Goal: Task Accomplishment & Management: Use online tool/utility

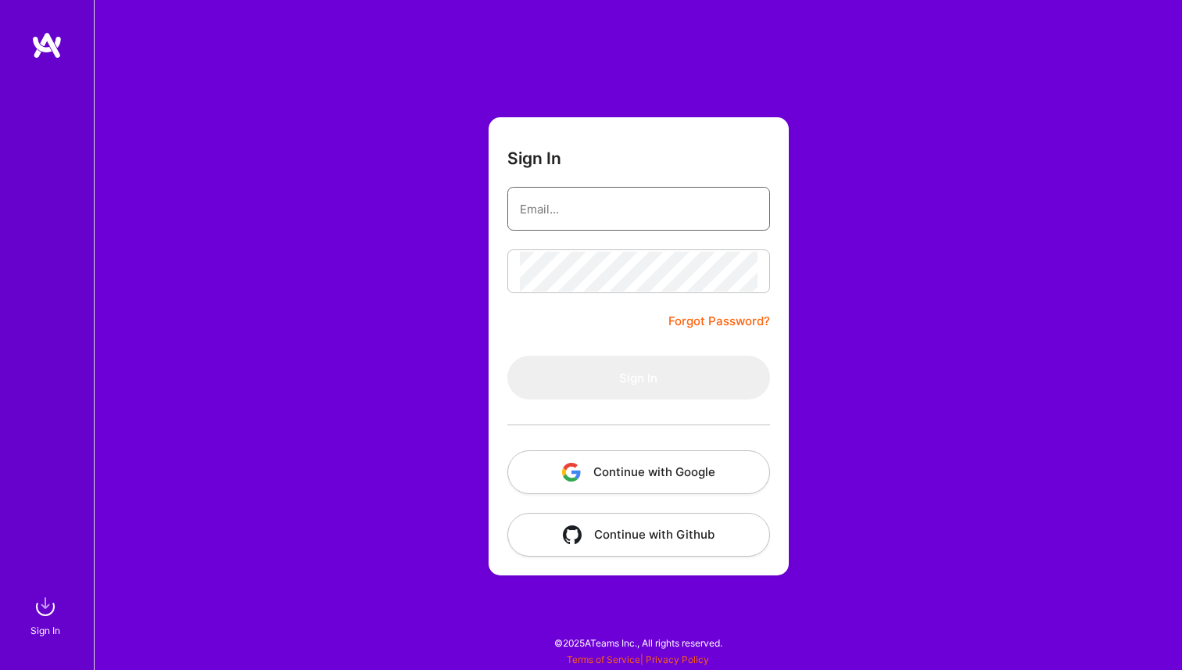
type input "[PERSON_NAME][EMAIL_ADDRESS][PERSON_NAME][DOMAIN_NAME]"
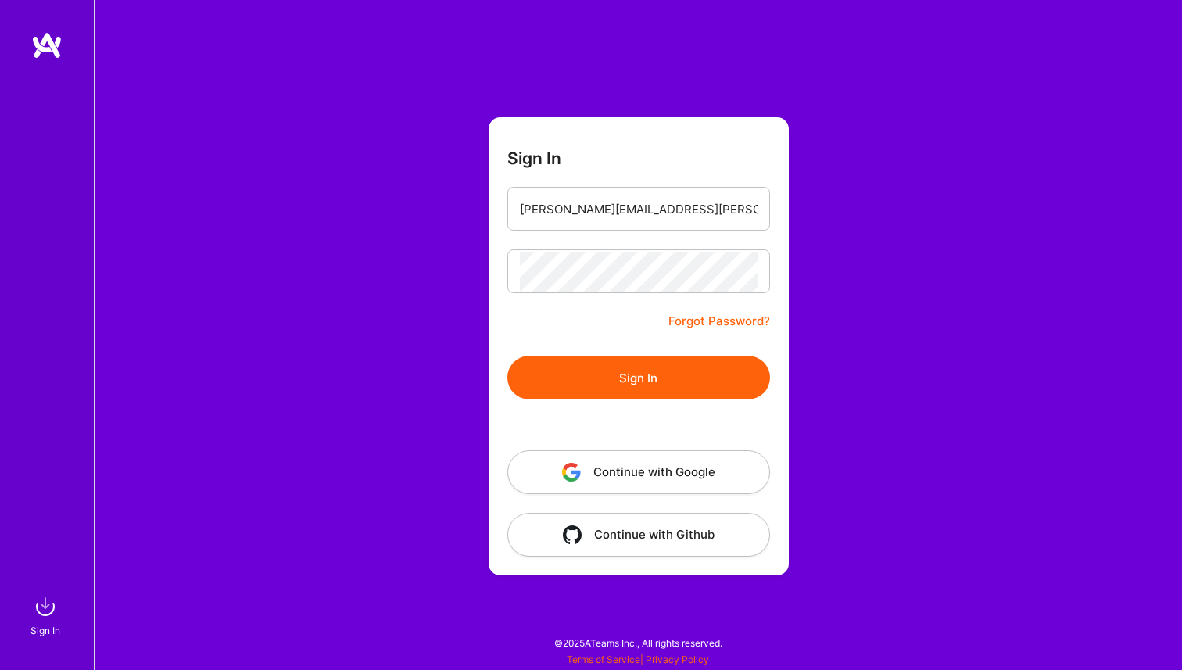
click at [661, 386] on button "Sign In" at bounding box center [638, 378] width 263 height 44
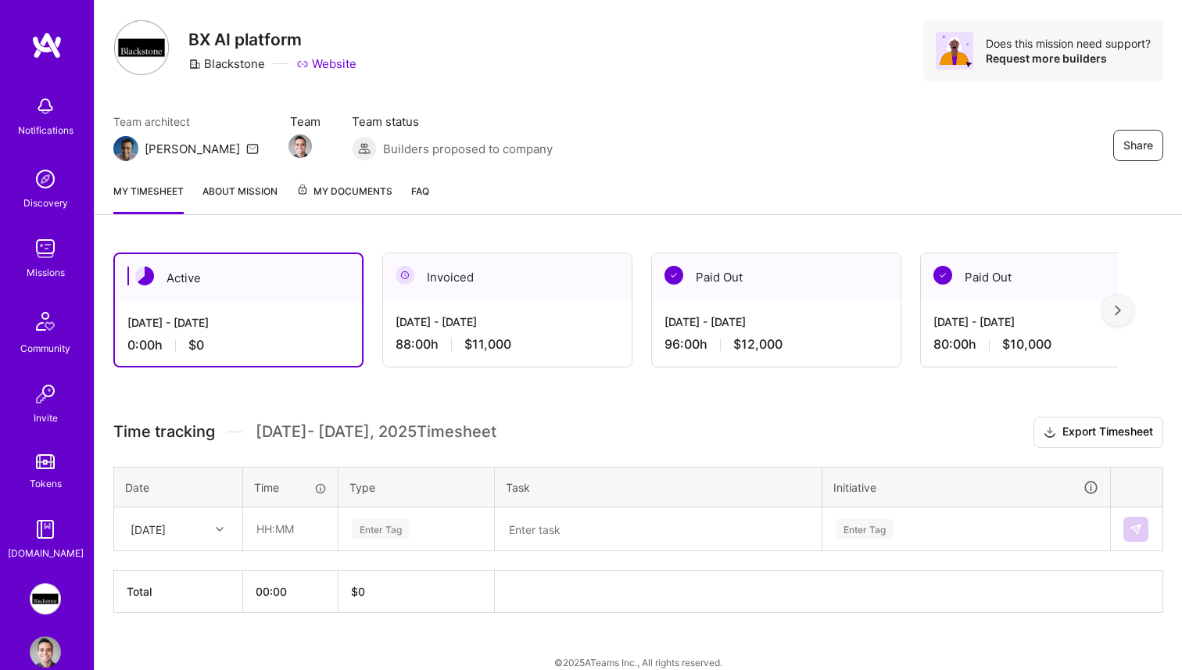
scroll to position [54, 0]
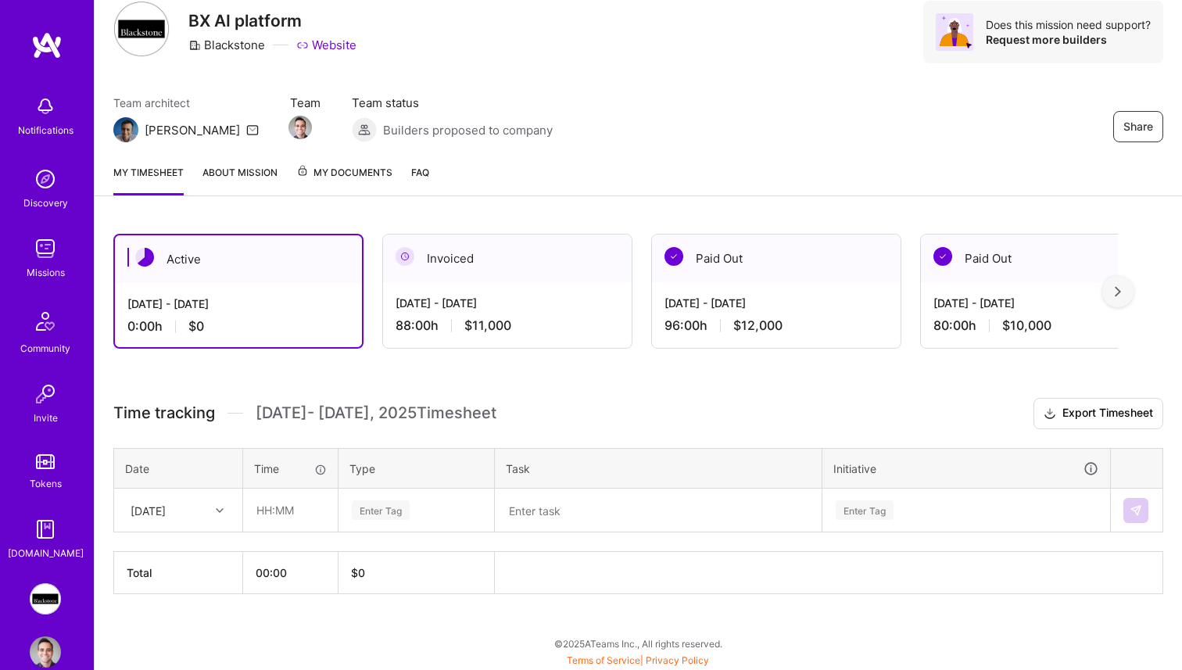
click at [216, 511] on icon at bounding box center [220, 510] width 8 height 8
click at [166, 572] on div "[DATE]" at bounding box center [178, 570] width 127 height 29
click at [282, 501] on input "text" at bounding box center [290, 509] width 93 height 41
type input "04:00"
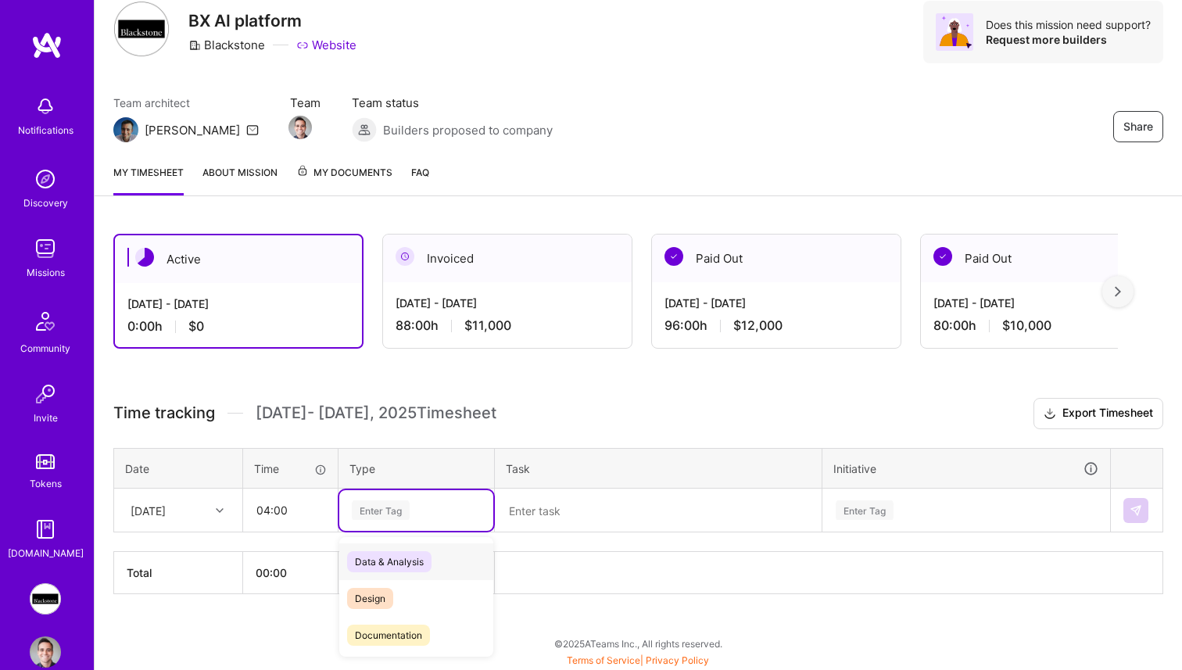
click at [377, 506] on div "Enter Tag" at bounding box center [381, 510] width 58 height 24
click at [389, 559] on span "Engineering" at bounding box center [380, 558] width 67 height 21
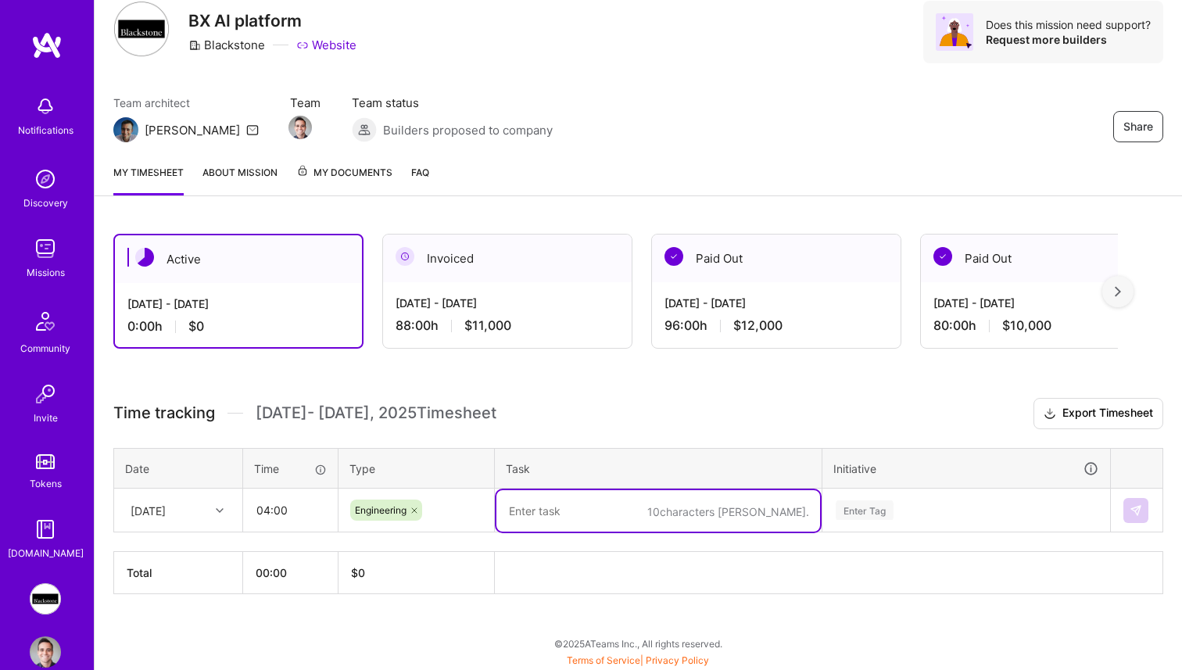
click at [606, 506] on textarea at bounding box center [658, 510] width 324 height 41
paste textarea "Terms/MSA, fixing outlook integration"
type textarea "Terms/MSA, fixing outlook integration"
